Goal: Contribute content: Contribute content

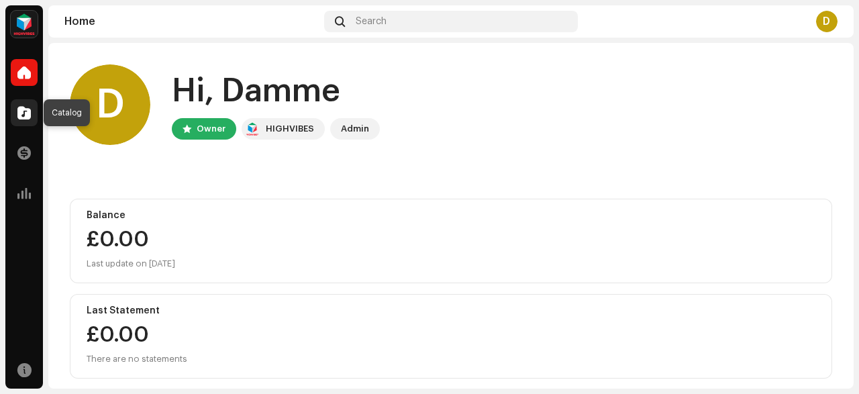
click at [31, 109] on div at bounding box center [24, 112] width 27 height 27
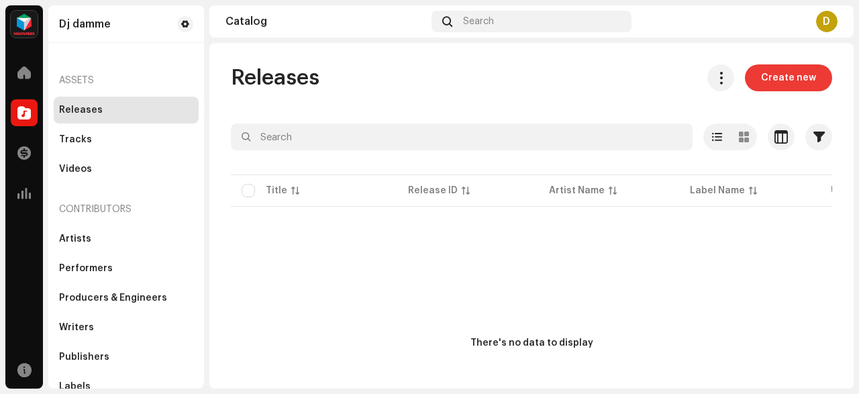
click at [800, 78] on span "Create new" at bounding box center [788, 77] width 55 height 27
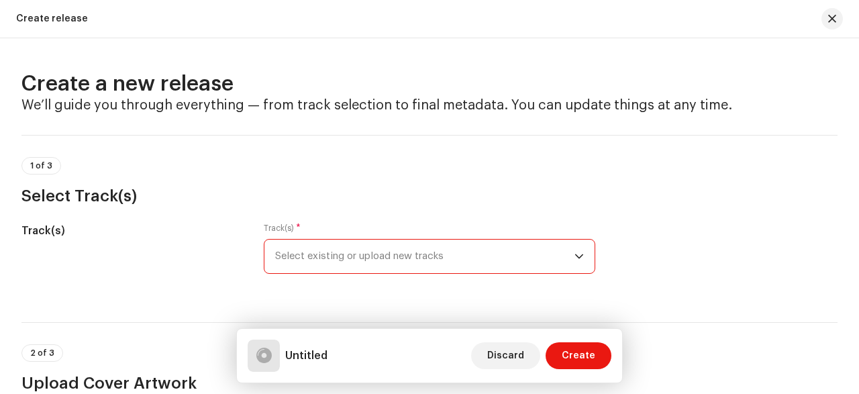
click at [537, 260] on span "Select existing or upload new tracks" at bounding box center [424, 256] width 299 height 34
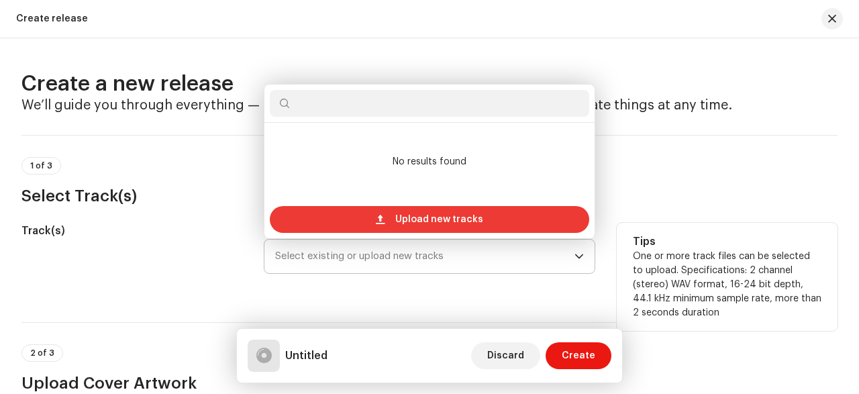
click at [500, 213] on div "Upload new tracks" at bounding box center [429, 219] width 319 height 27
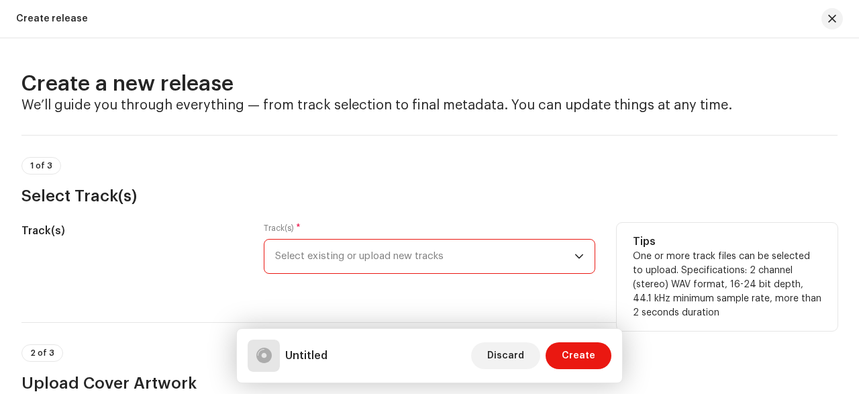
click at [343, 245] on span "Select existing or upload new tracks" at bounding box center [424, 256] width 299 height 34
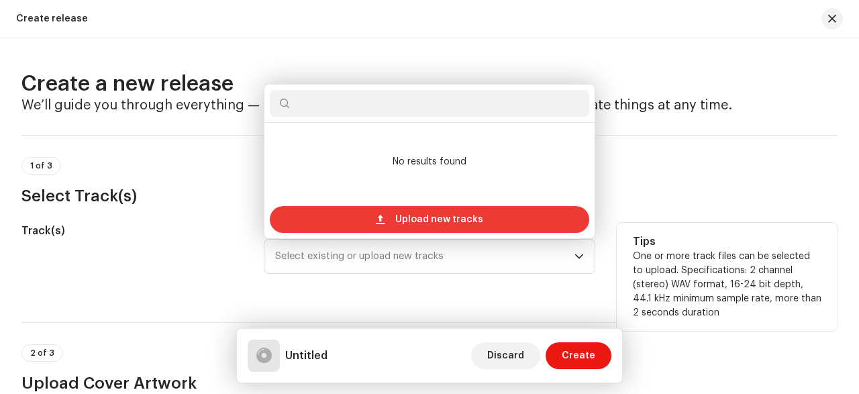
click at [429, 225] on span "Upload new tracks" at bounding box center [439, 219] width 88 height 27
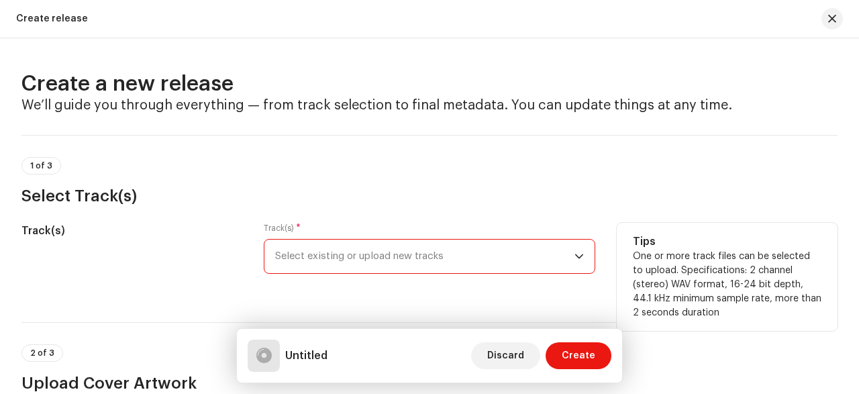
click at [396, 261] on span "Select existing or upload new tracks" at bounding box center [424, 256] width 299 height 34
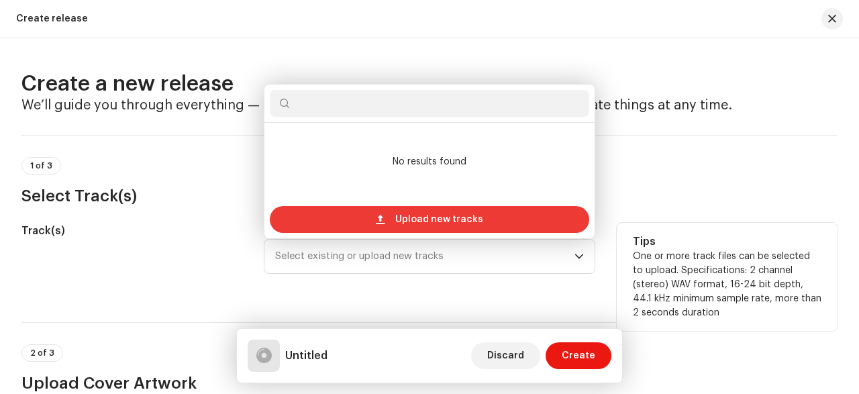
click at [434, 221] on span "Upload new tracks" at bounding box center [439, 219] width 88 height 27
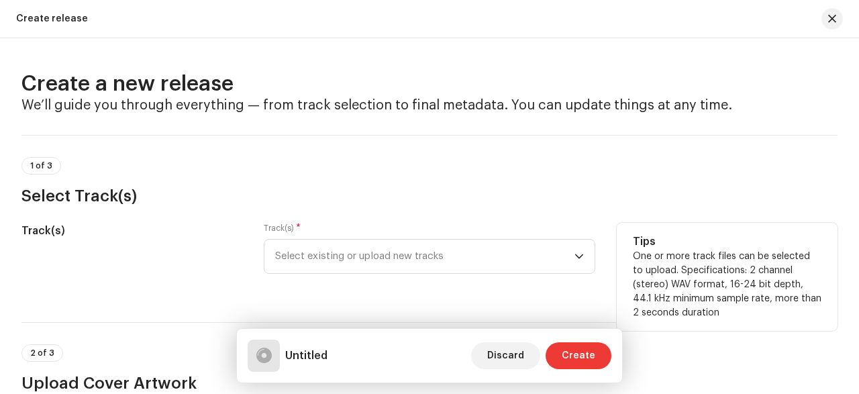
click at [566, 357] on span "Create" at bounding box center [579, 355] width 34 height 27
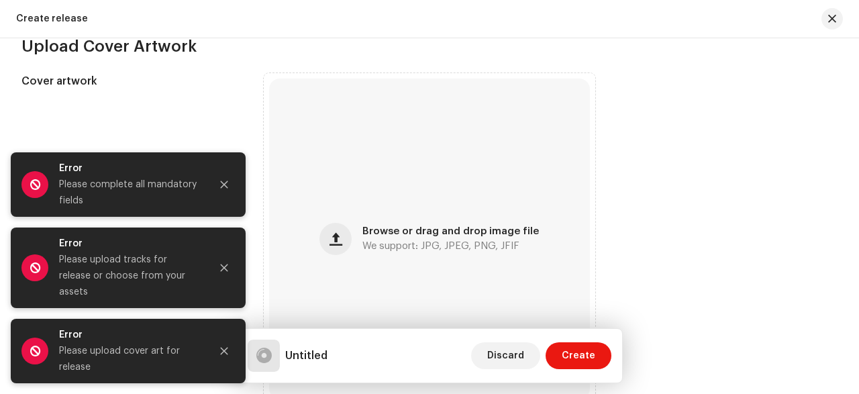
scroll to position [674, 0]
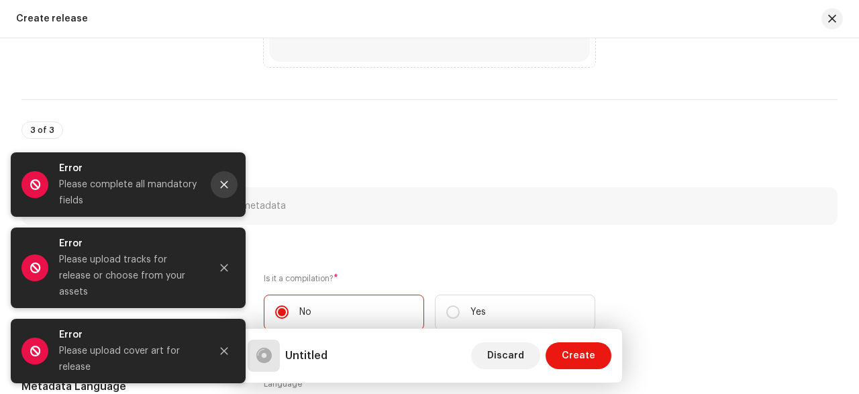
click at [220, 198] on button "Close" at bounding box center [224, 184] width 27 height 27
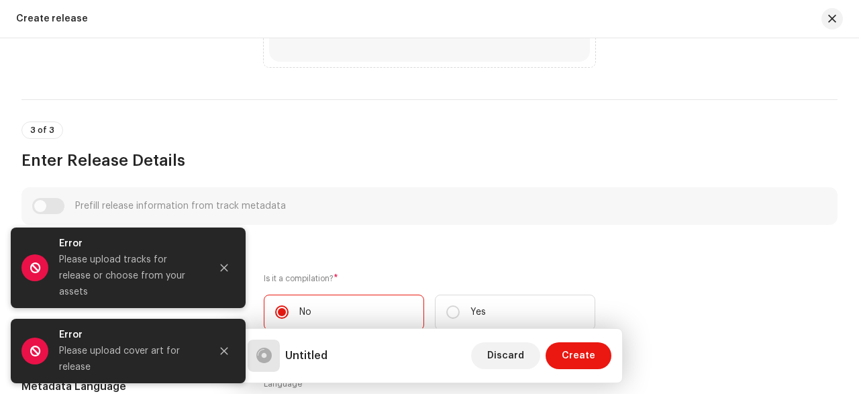
click at [220, 207] on pro-root "Dj damme Home Catalog Transactions Analytics Resources Dj damme Assets Releases…" at bounding box center [429, 197] width 859 height 394
click at [220, 207] on div "Prefill release information from track metadata" at bounding box center [429, 206] width 794 height 16
drag, startPoint x: 220, startPoint y: 207, endPoint x: 225, endPoint y: 344, distance: 137.6
drag, startPoint x: 225, startPoint y: 344, endPoint x: 225, endPoint y: 352, distance: 8.1
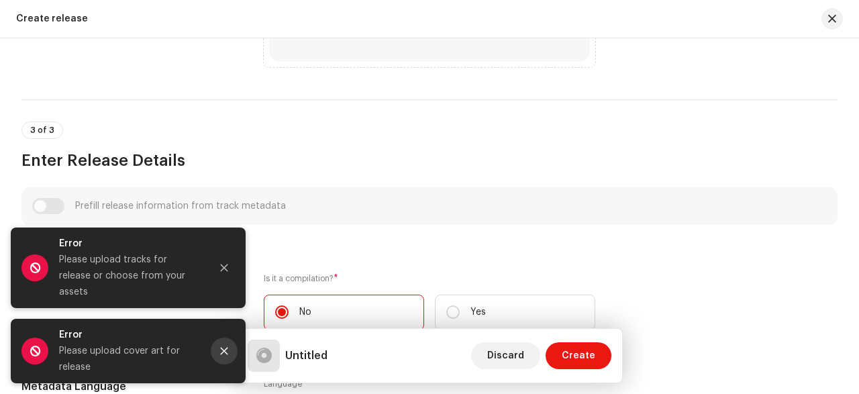
click at [225, 352] on button "Close" at bounding box center [224, 350] width 27 height 27
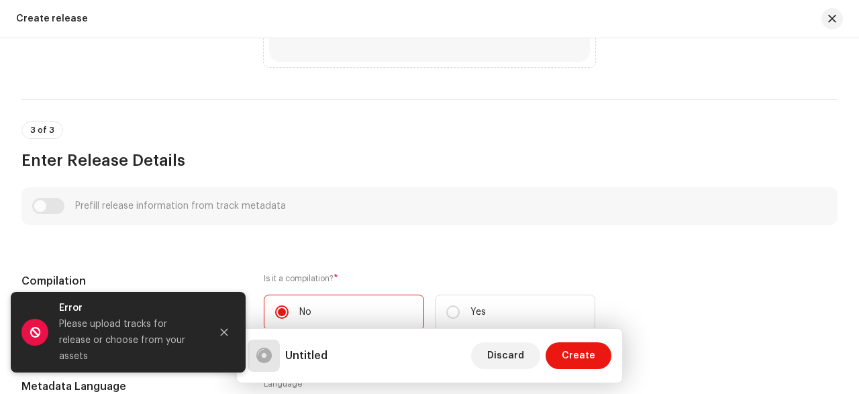
click at [225, 352] on div "Error Please upload tracks for release or choose from your assets" at bounding box center [128, 332] width 235 height 81
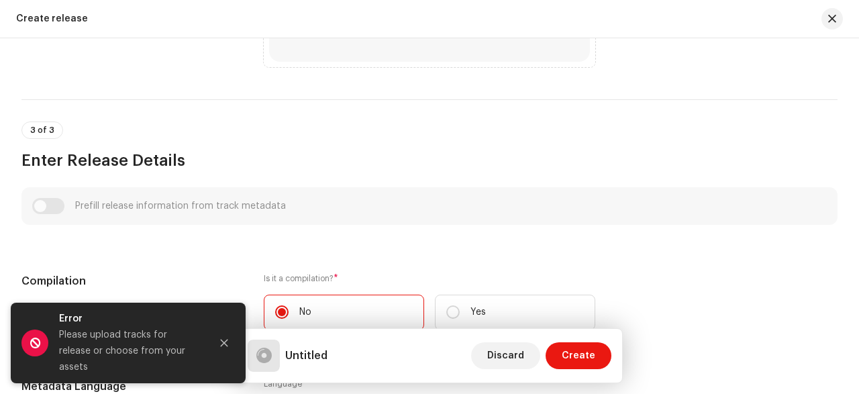
click at [225, 347] on icon "Close" at bounding box center [224, 342] width 7 height 7
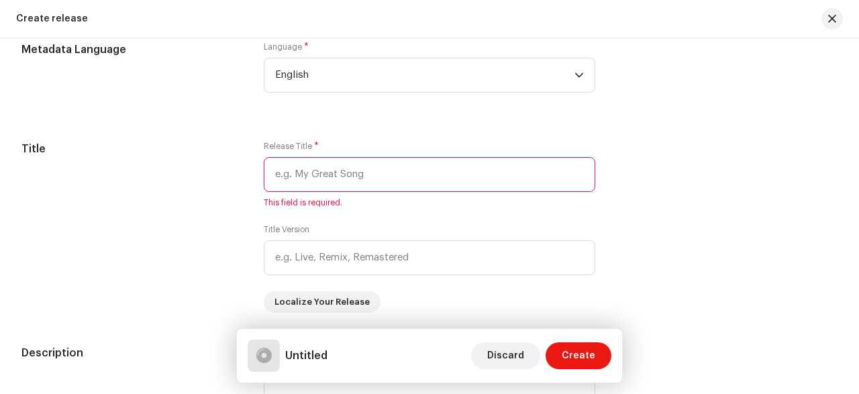
scroll to position [1348, 0]
